Goal: Find specific page/section: Find specific page/section

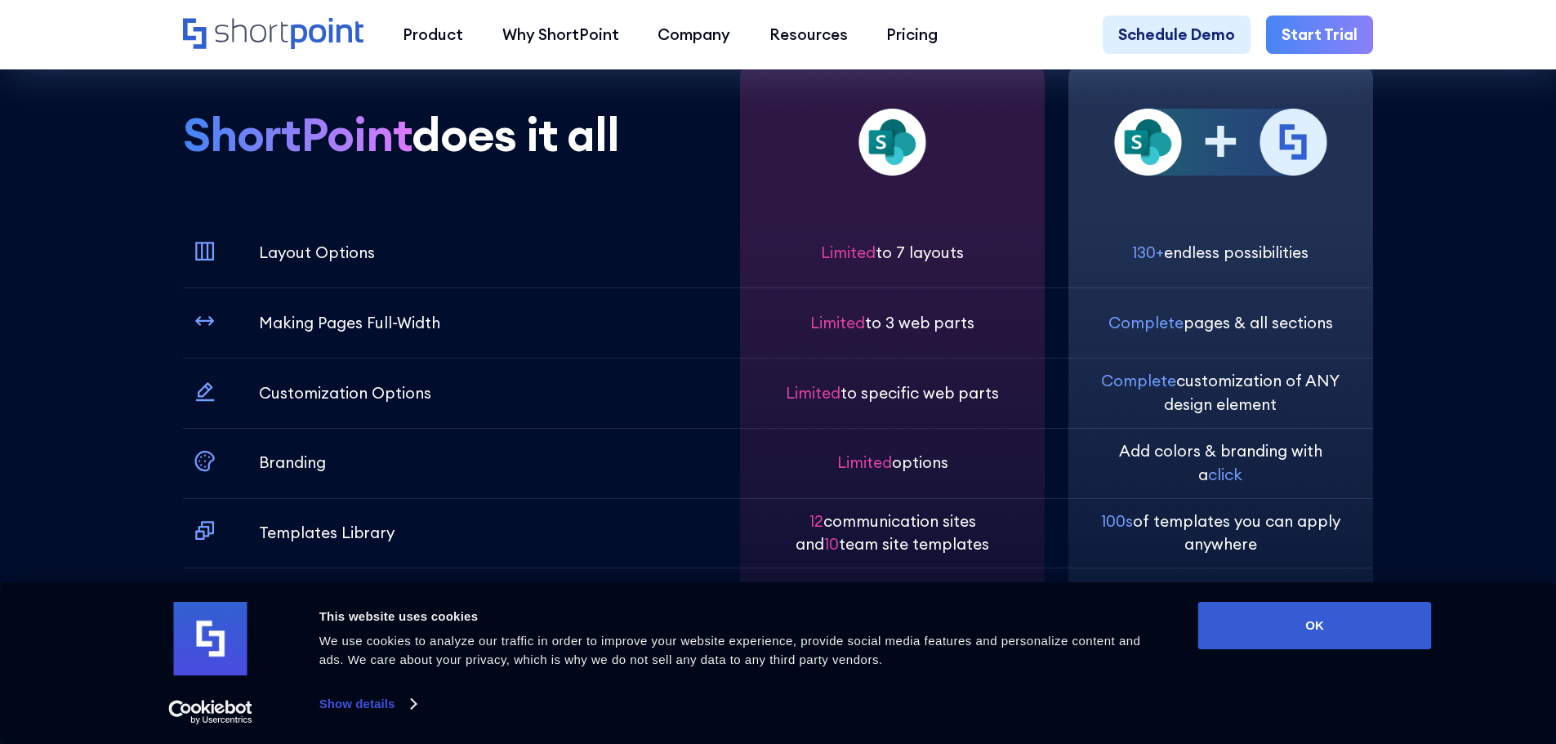
scroll to position [5800, 0]
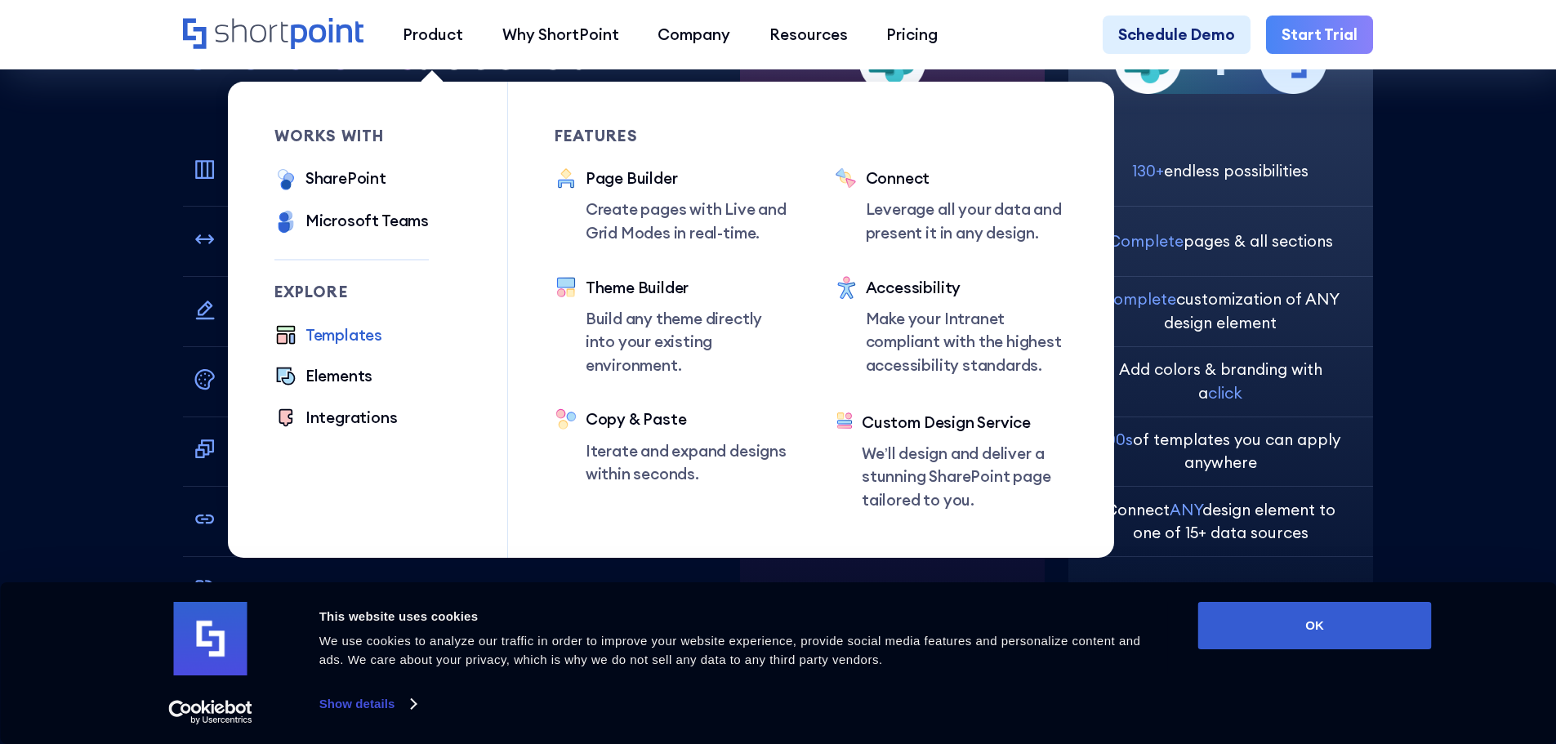
click at [319, 341] on div "Templates" at bounding box center [344, 336] width 77 height 24
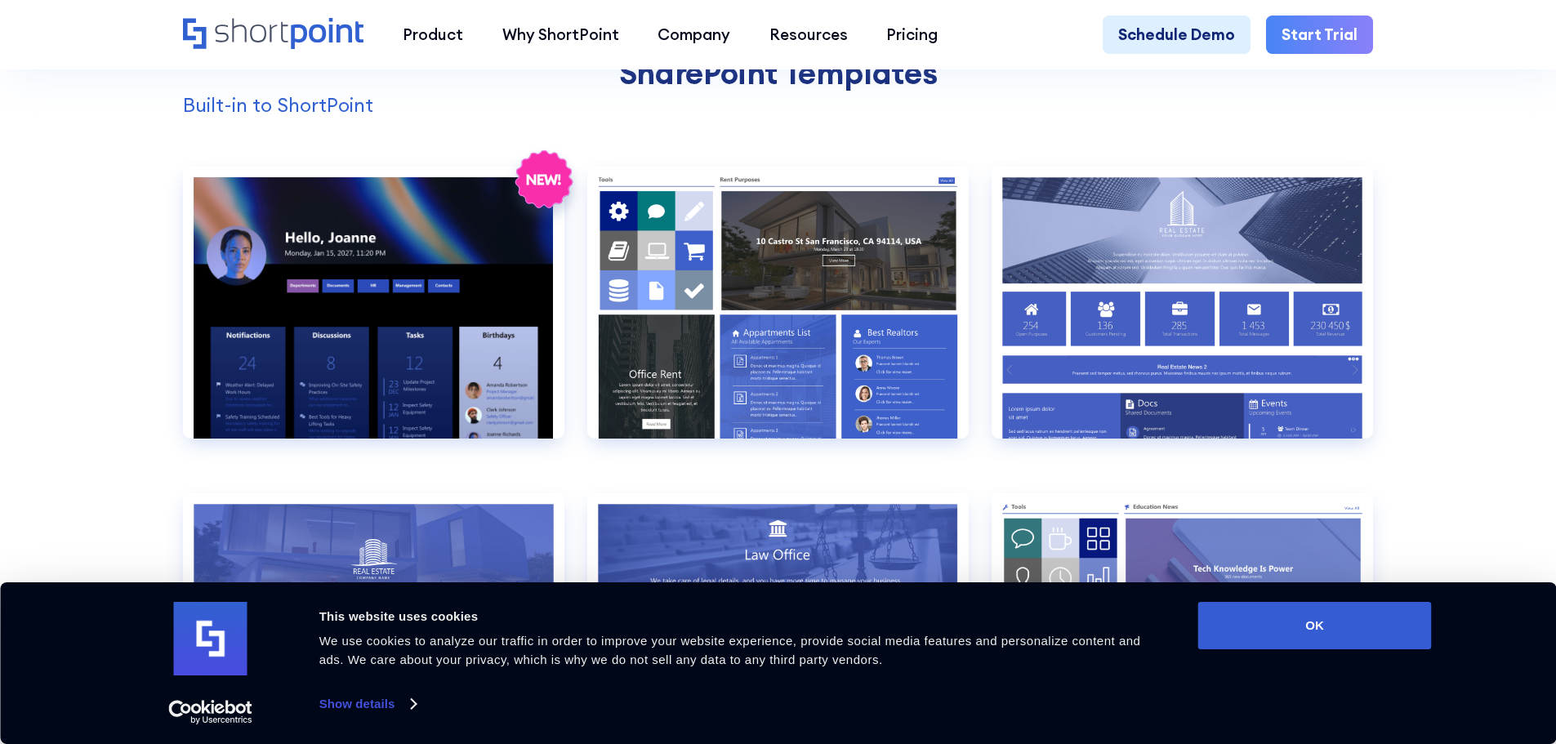
scroll to position [1716, 0]
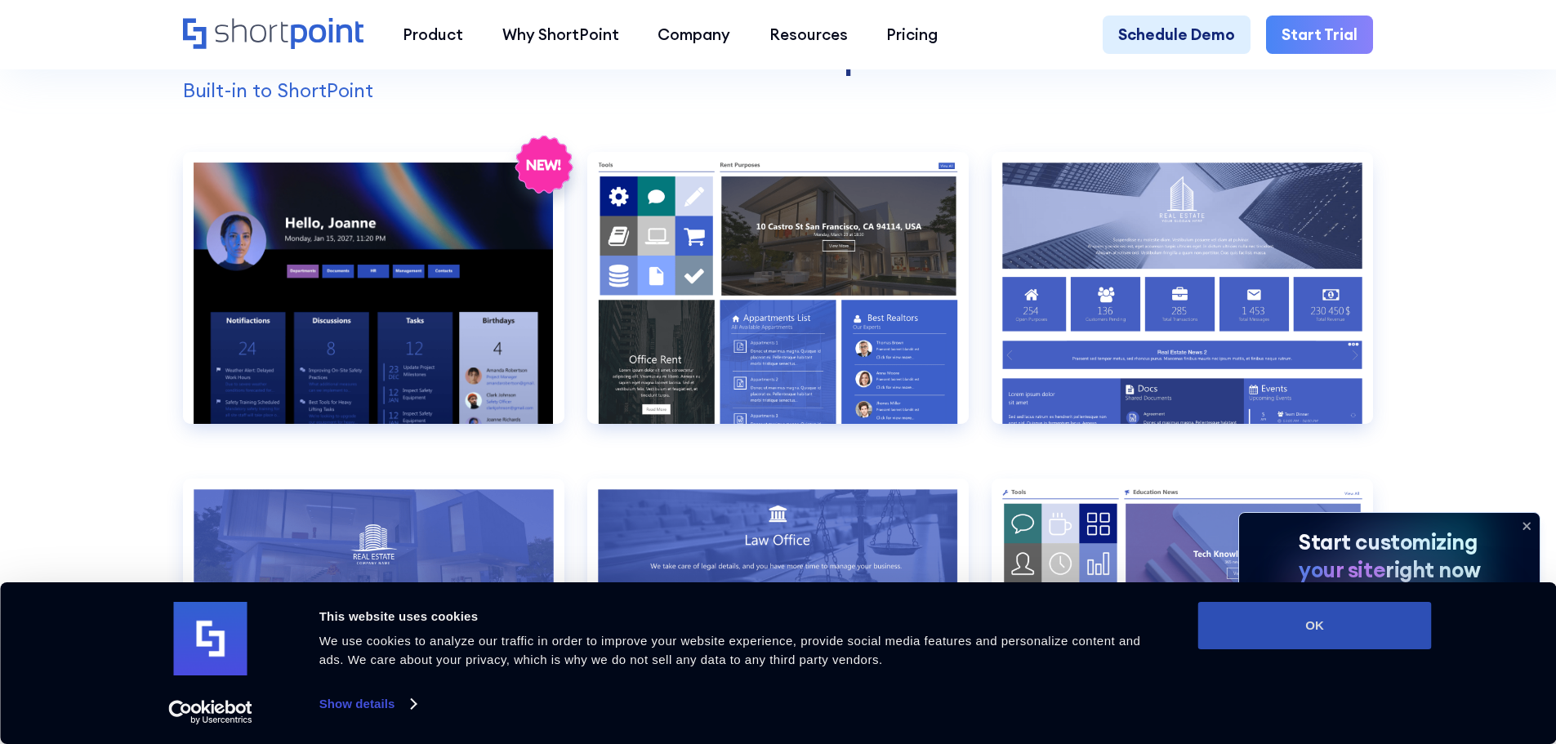
click at [1397, 628] on button "OK" at bounding box center [1315, 625] width 234 height 47
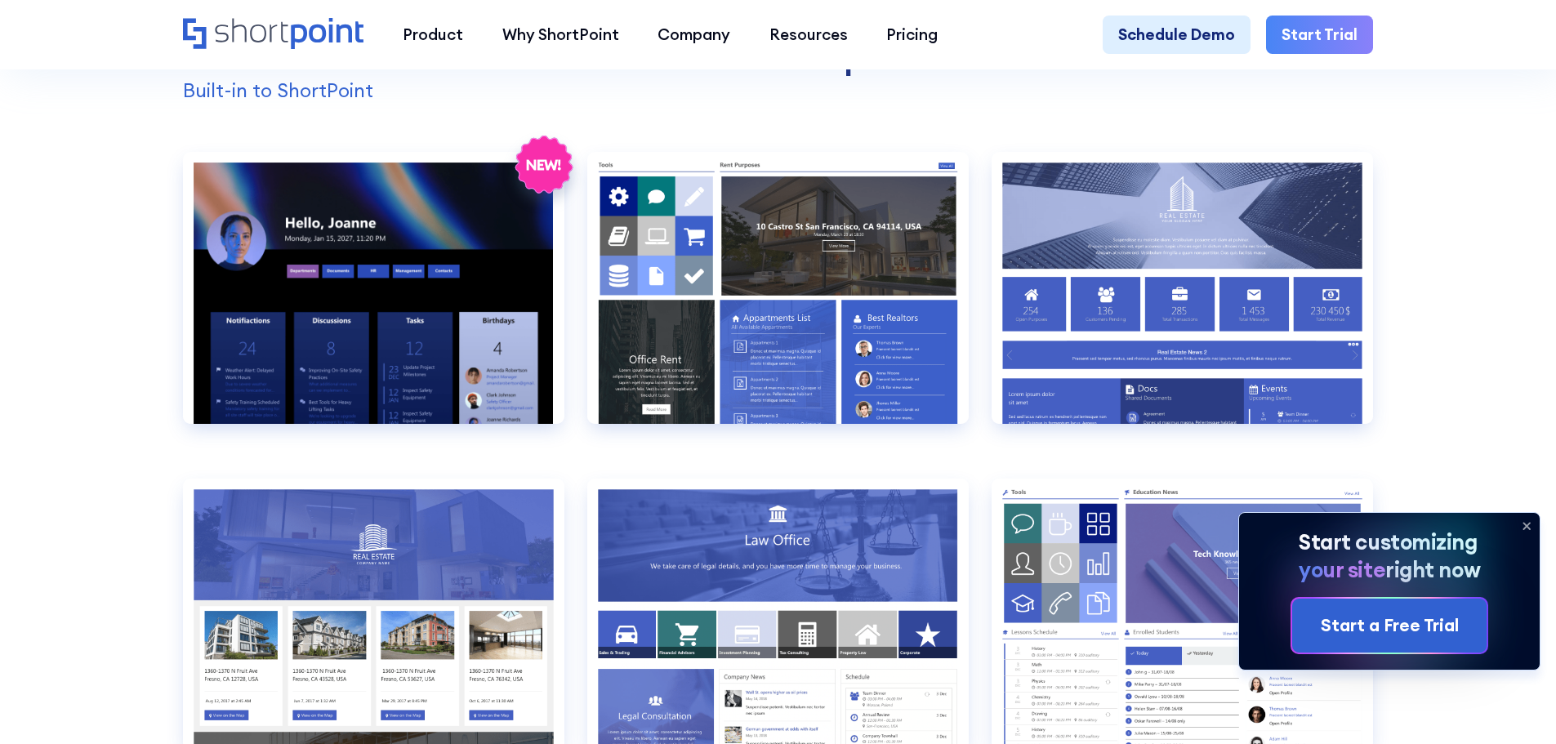
scroll to position [0, 0]
click at [1525, 525] on icon at bounding box center [1527, 526] width 26 height 26
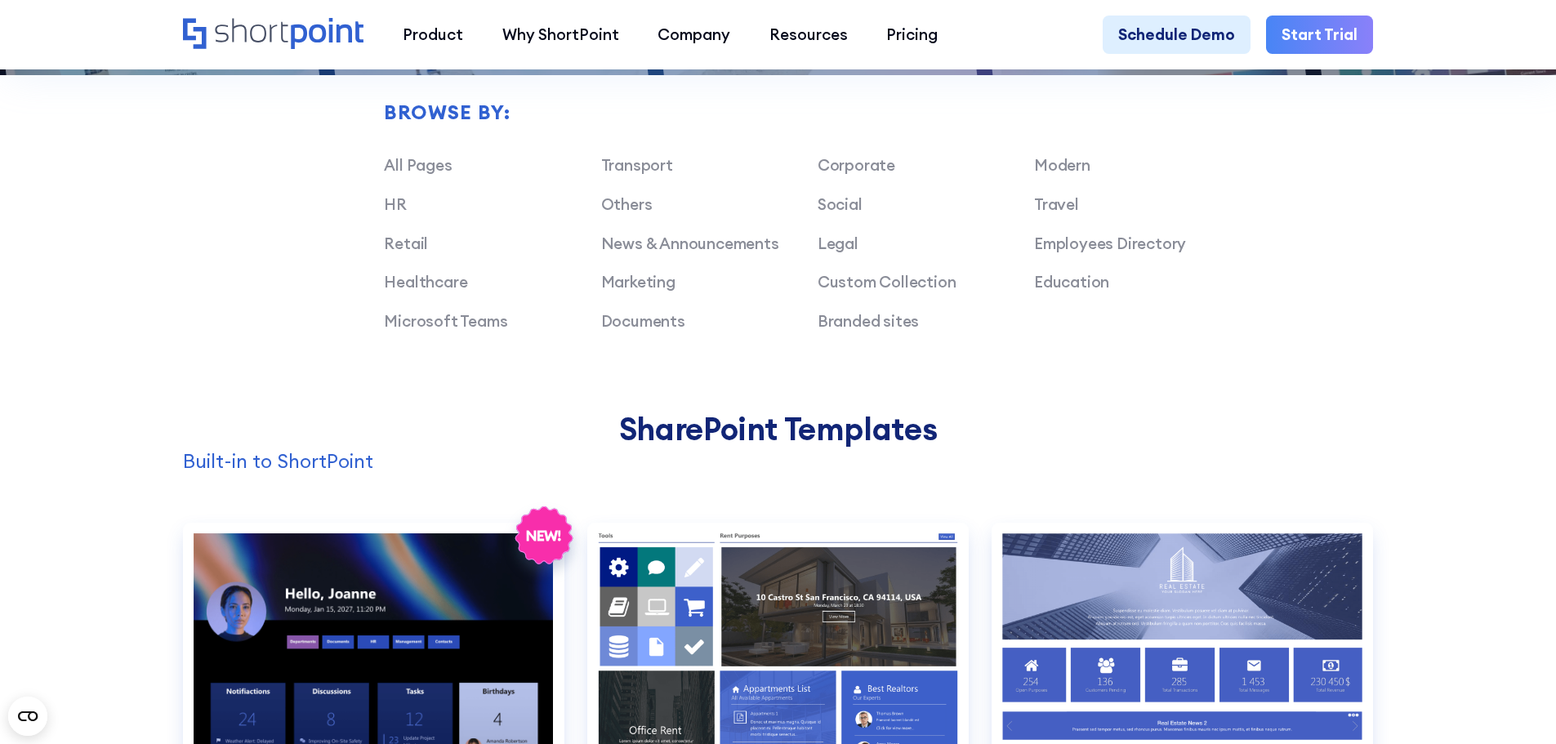
scroll to position [1307, 0]
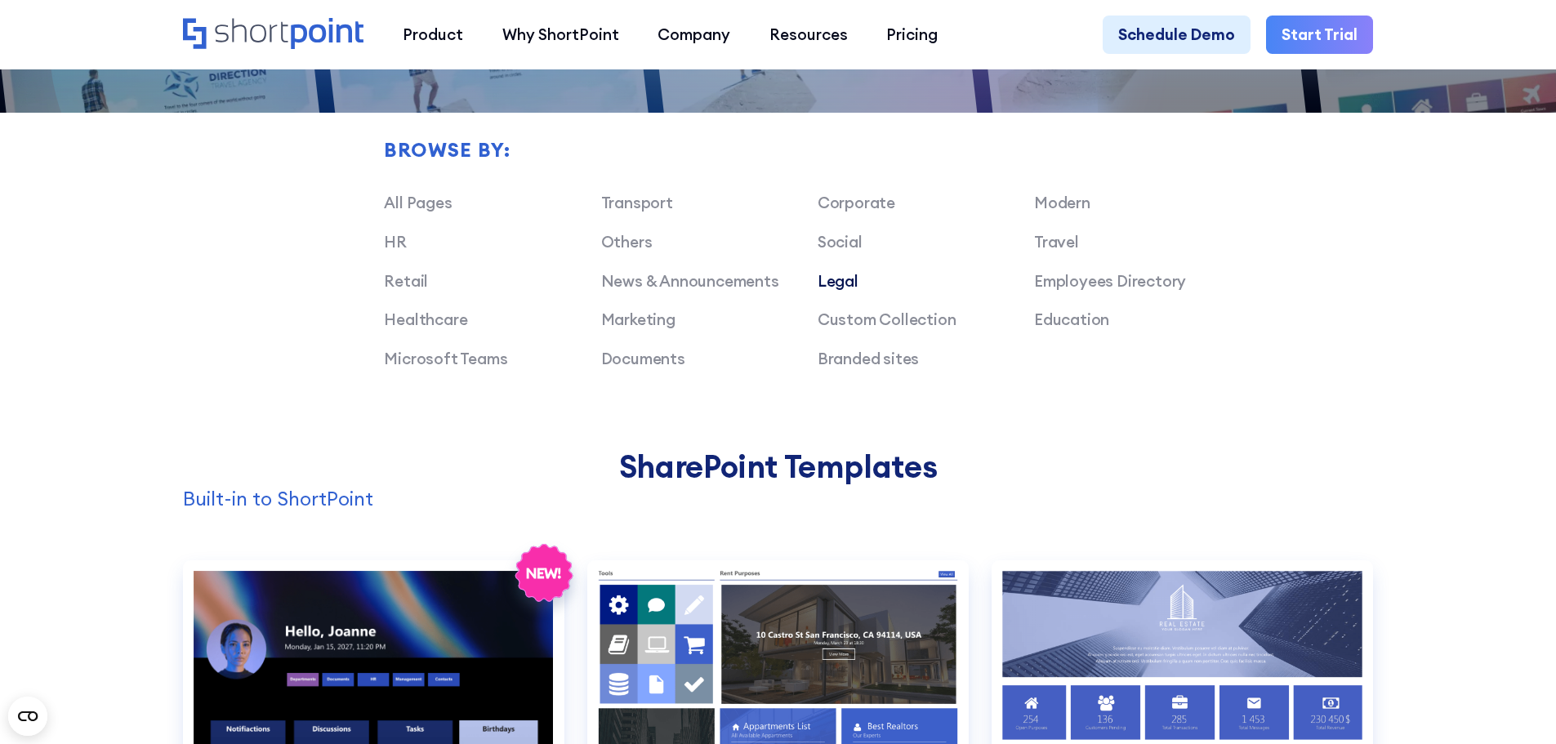
click at [832, 289] on link "Legal" at bounding box center [838, 281] width 41 height 20
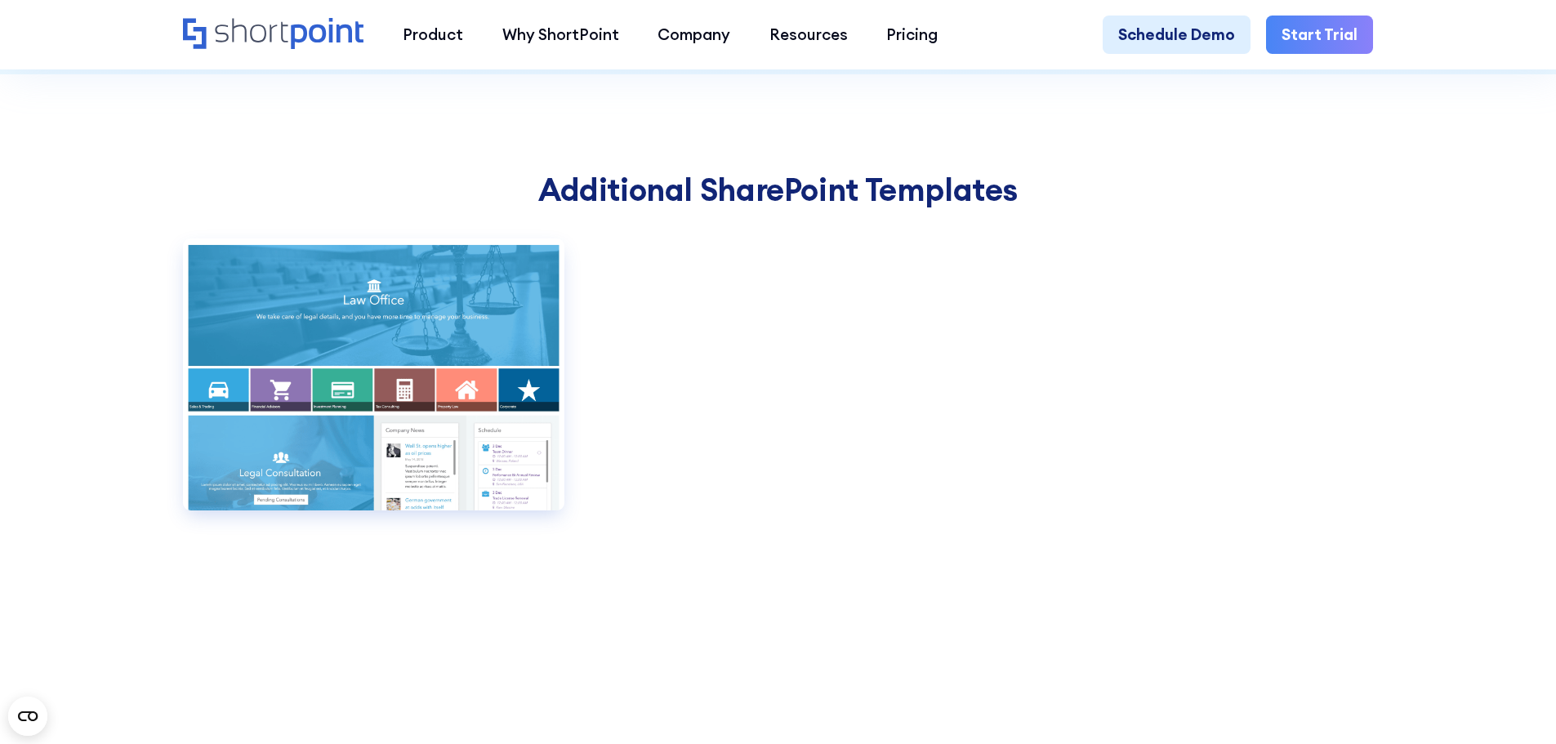
scroll to position [1797, 0]
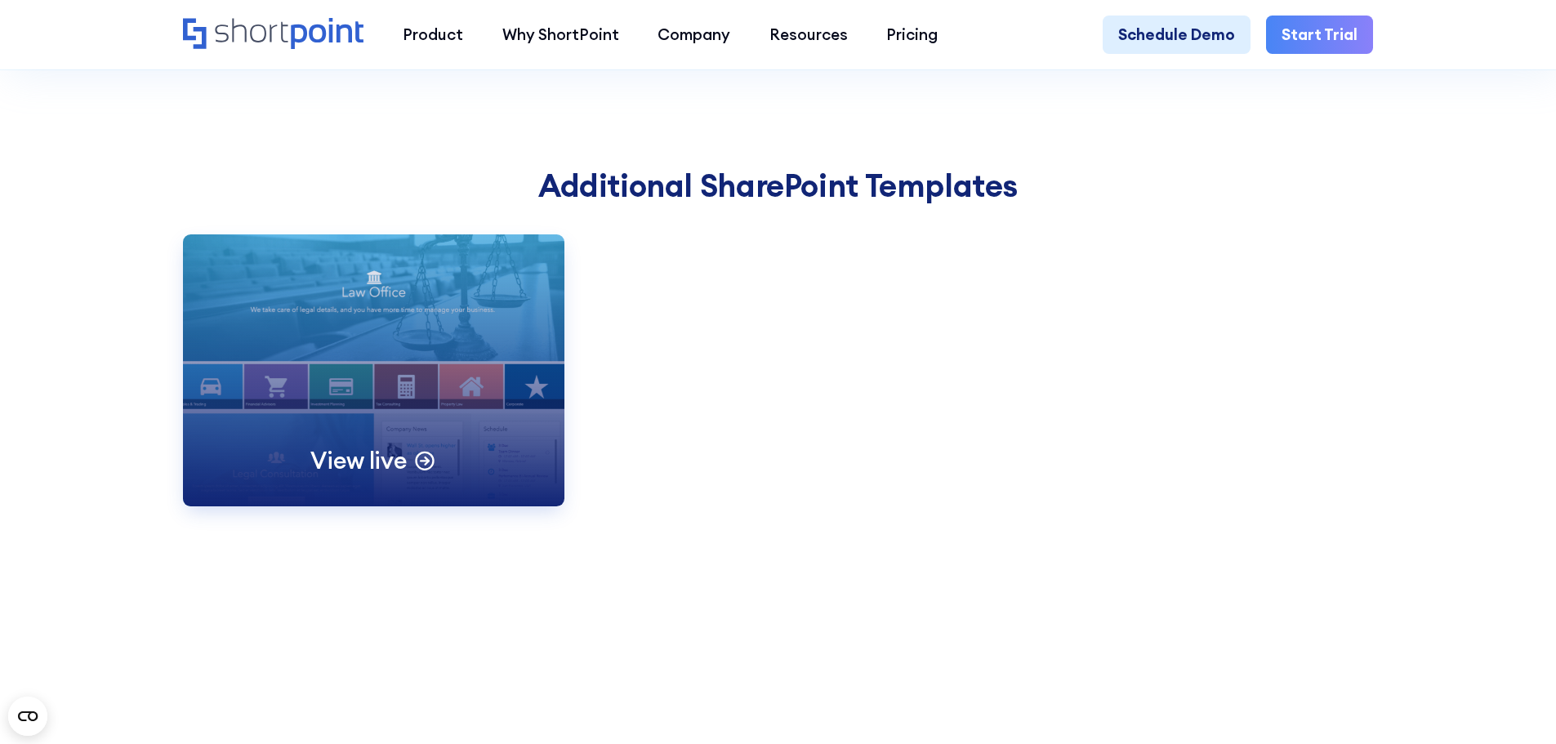
click at [425, 392] on div "View live" at bounding box center [374, 370] width 382 height 272
